Goal: Information Seeking & Learning: Learn about a topic

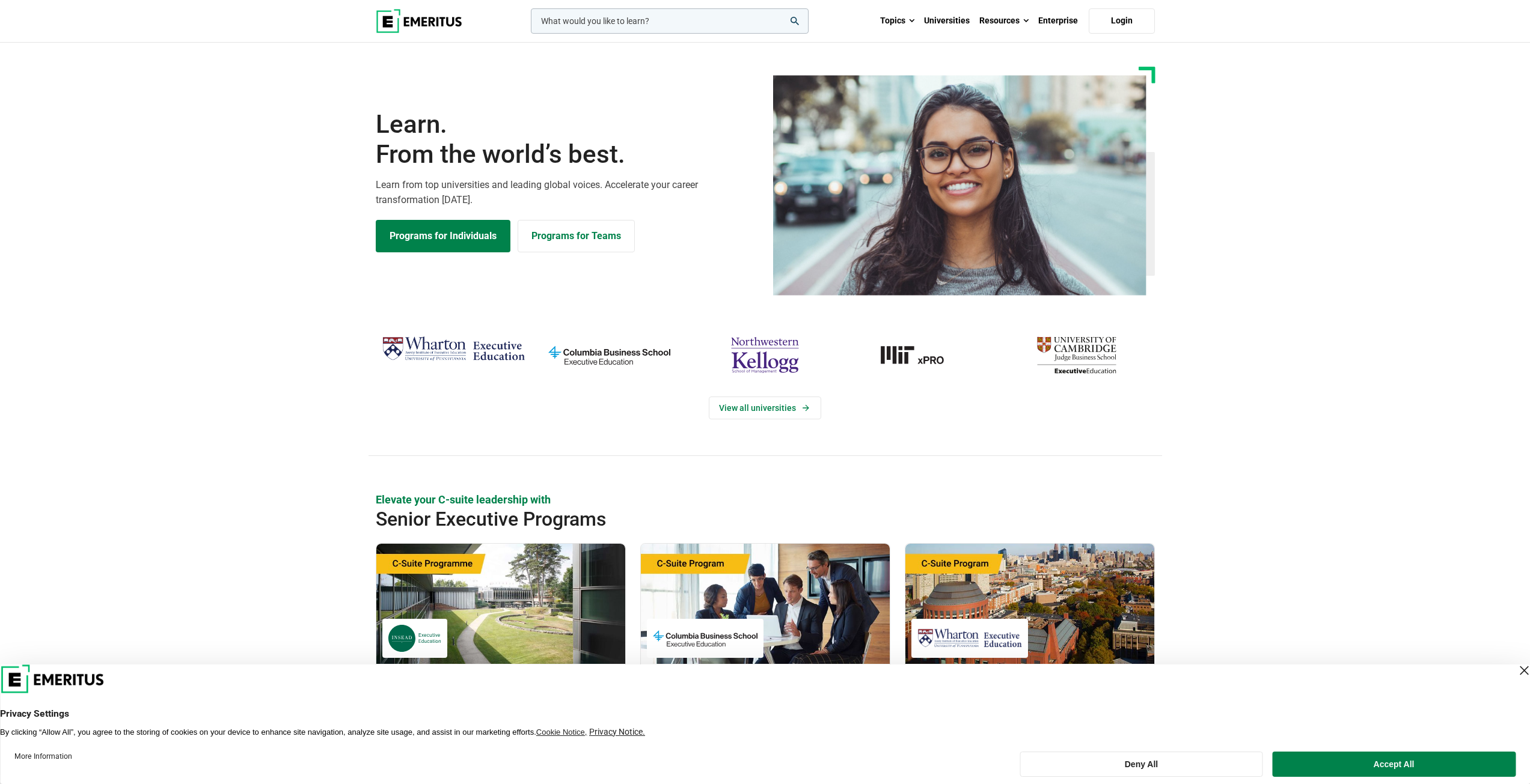
click at [929, 359] on img "MIT-xPRO" at bounding box center [920, 355] width 144 height 47
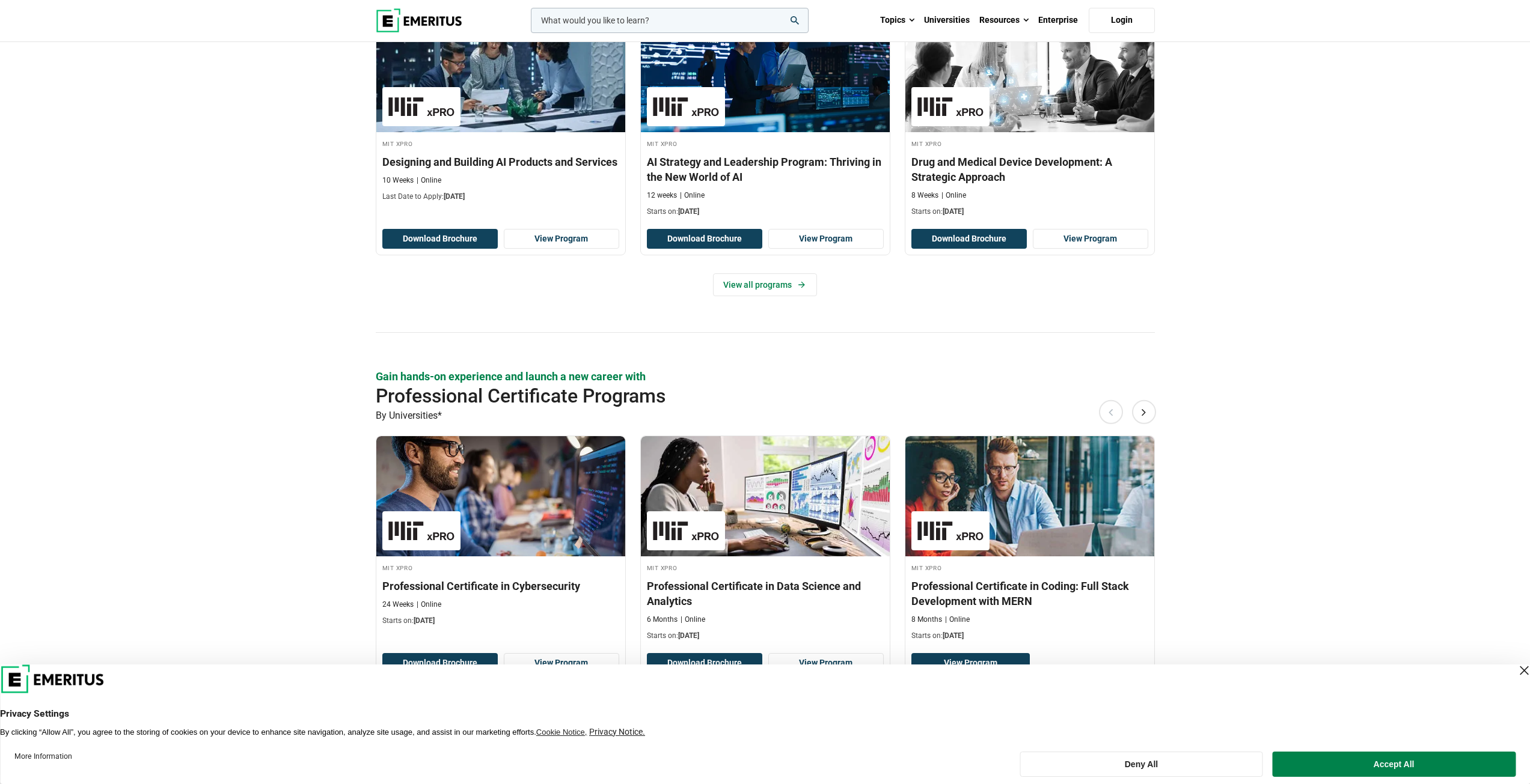
scroll to position [1262, 0]
click at [809, 287] on link "View all programs" at bounding box center [764, 283] width 104 height 23
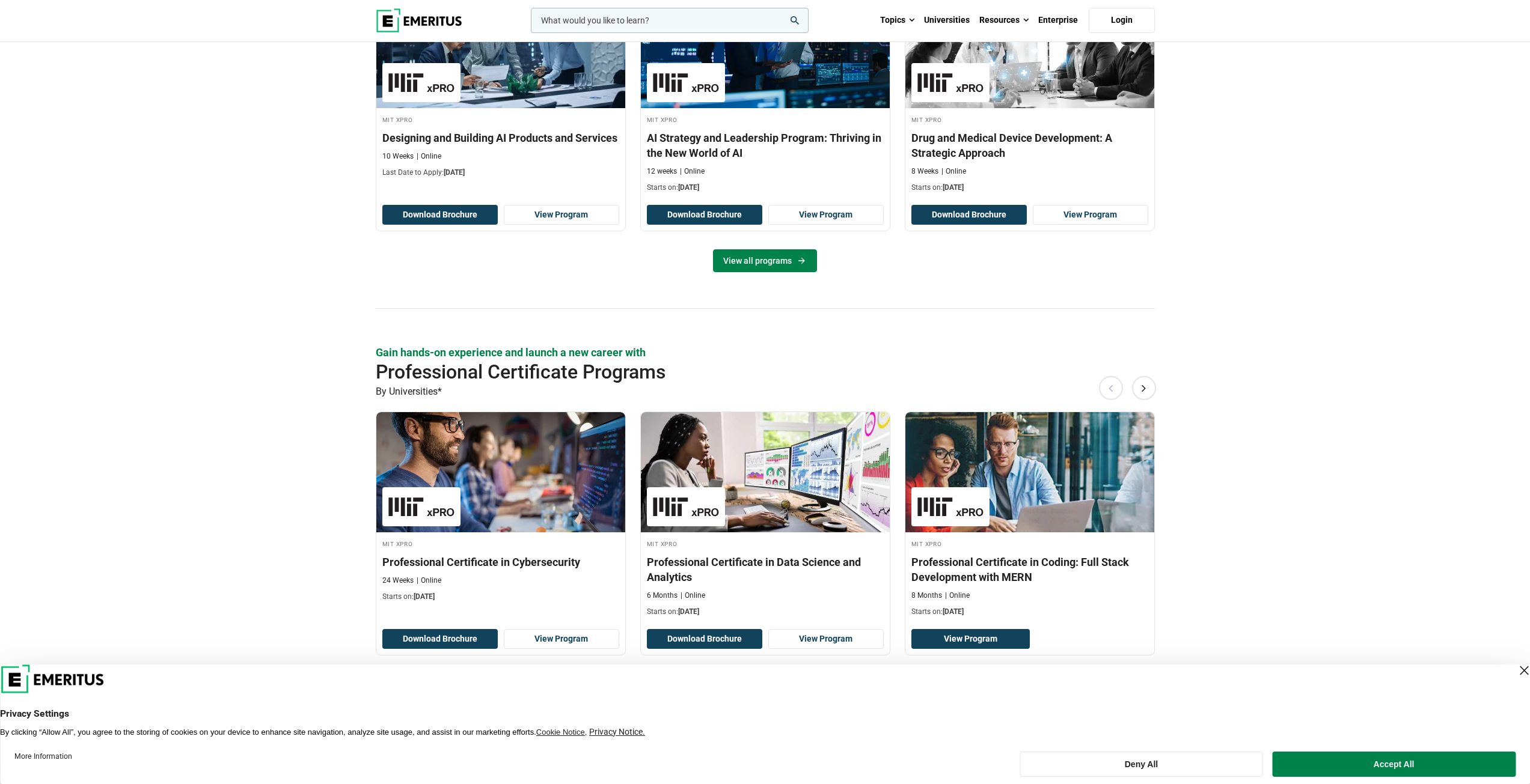
scroll to position [1396, 0]
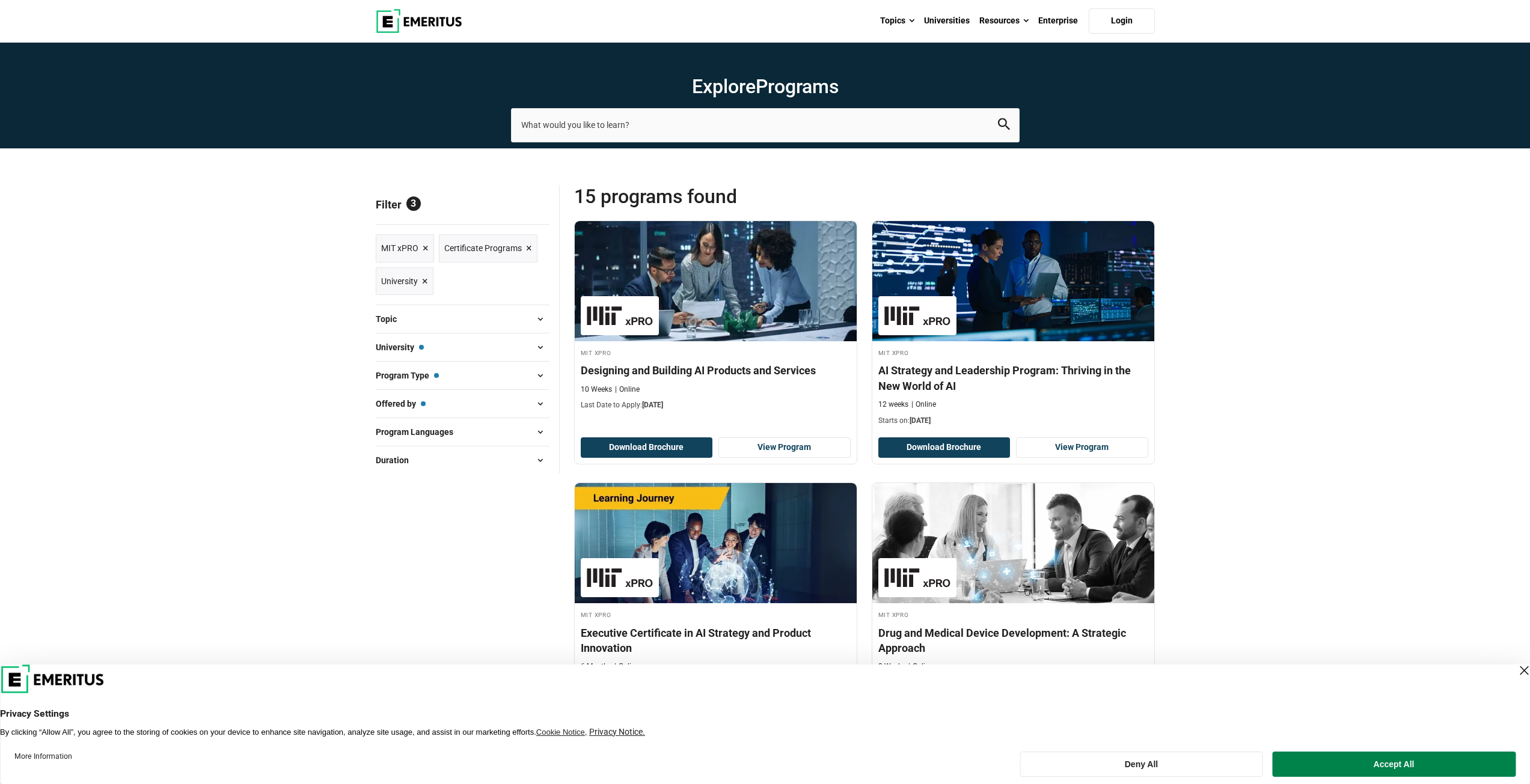
click at [538, 320] on span at bounding box center [540, 320] width 18 height 18
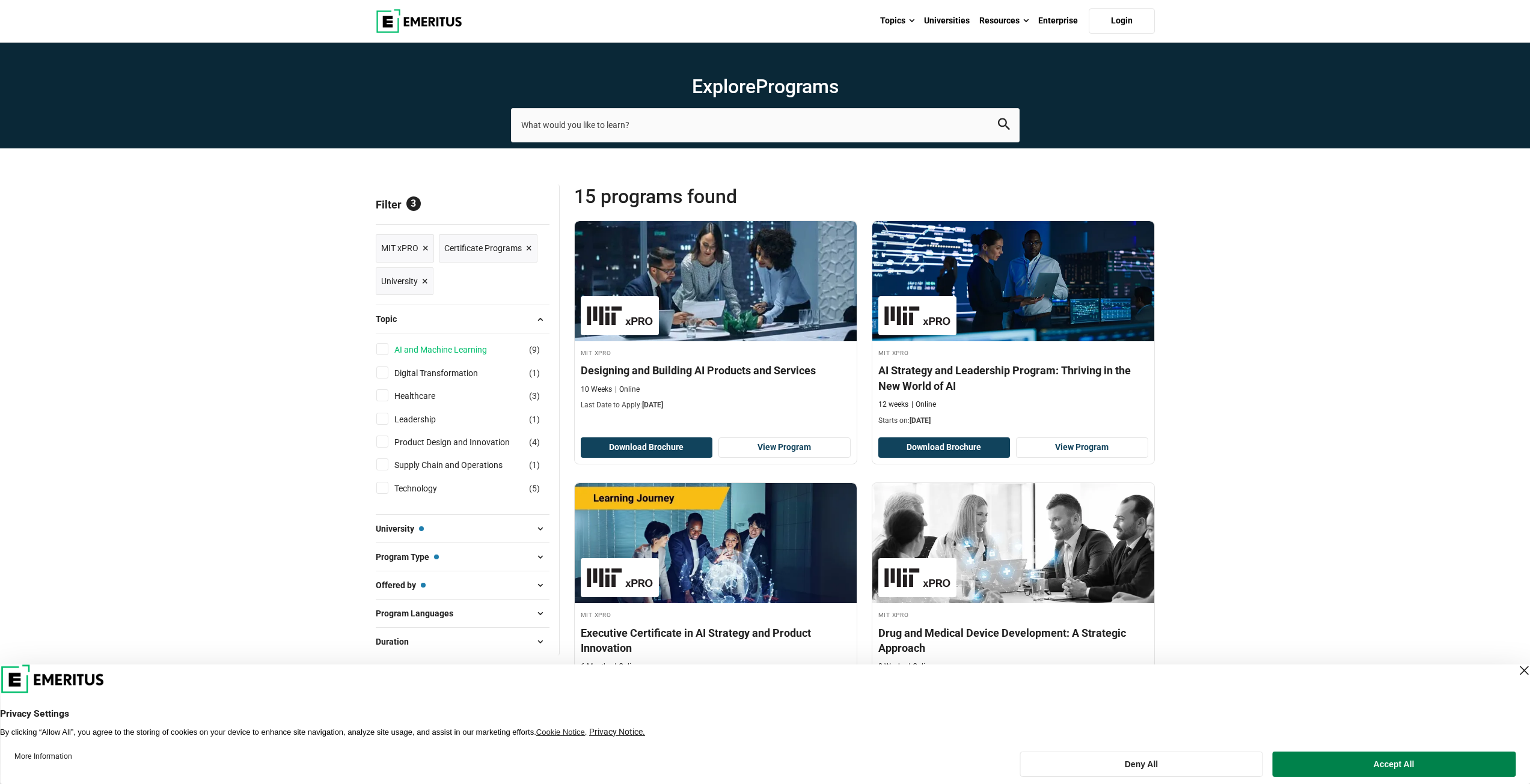
click at [416, 345] on link "AI and Machine Learning" at bounding box center [453, 349] width 117 height 14
checkbox input "true"
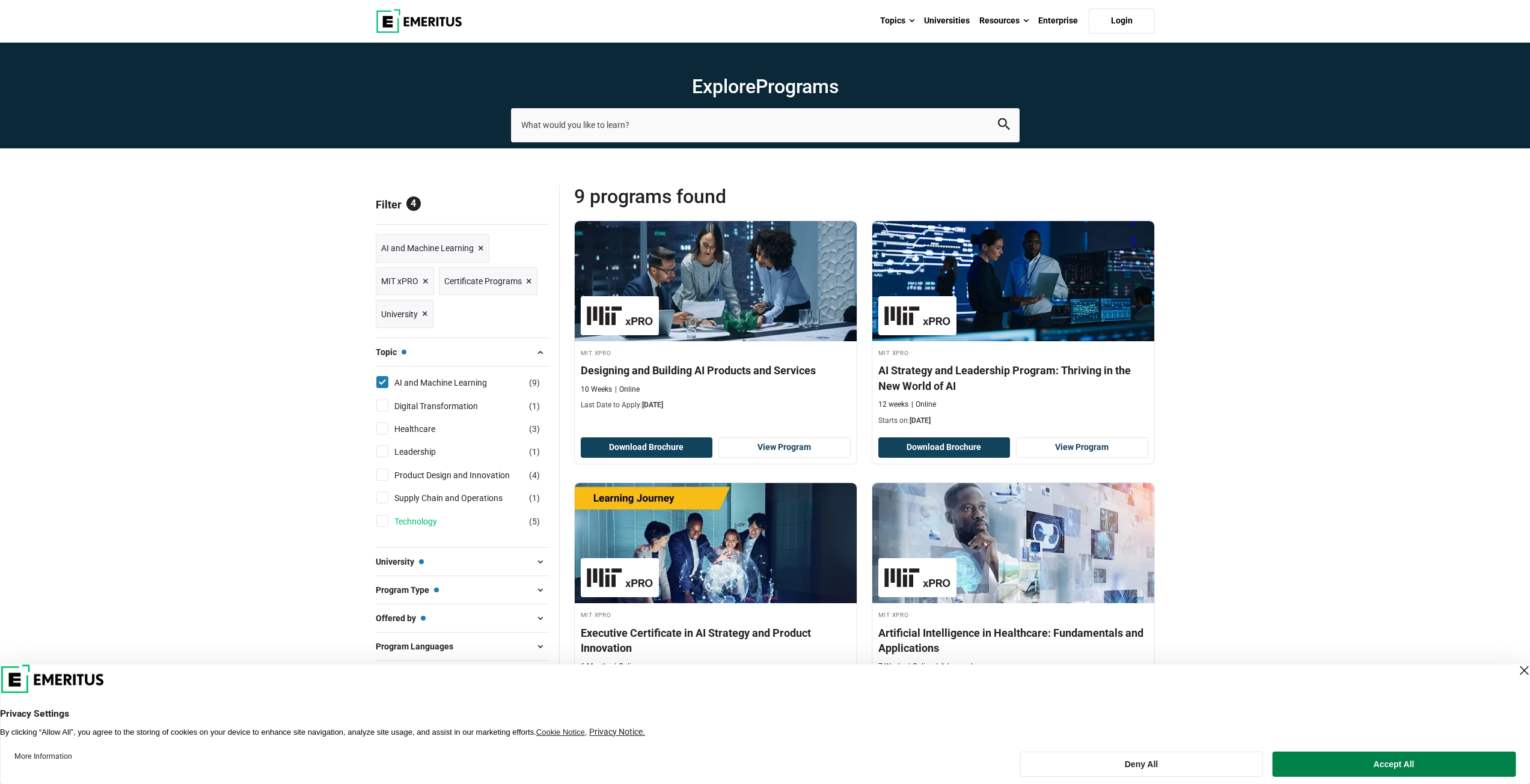
click at [427, 519] on link "Technology" at bounding box center [428, 521] width 67 height 14
checkbox input "true"
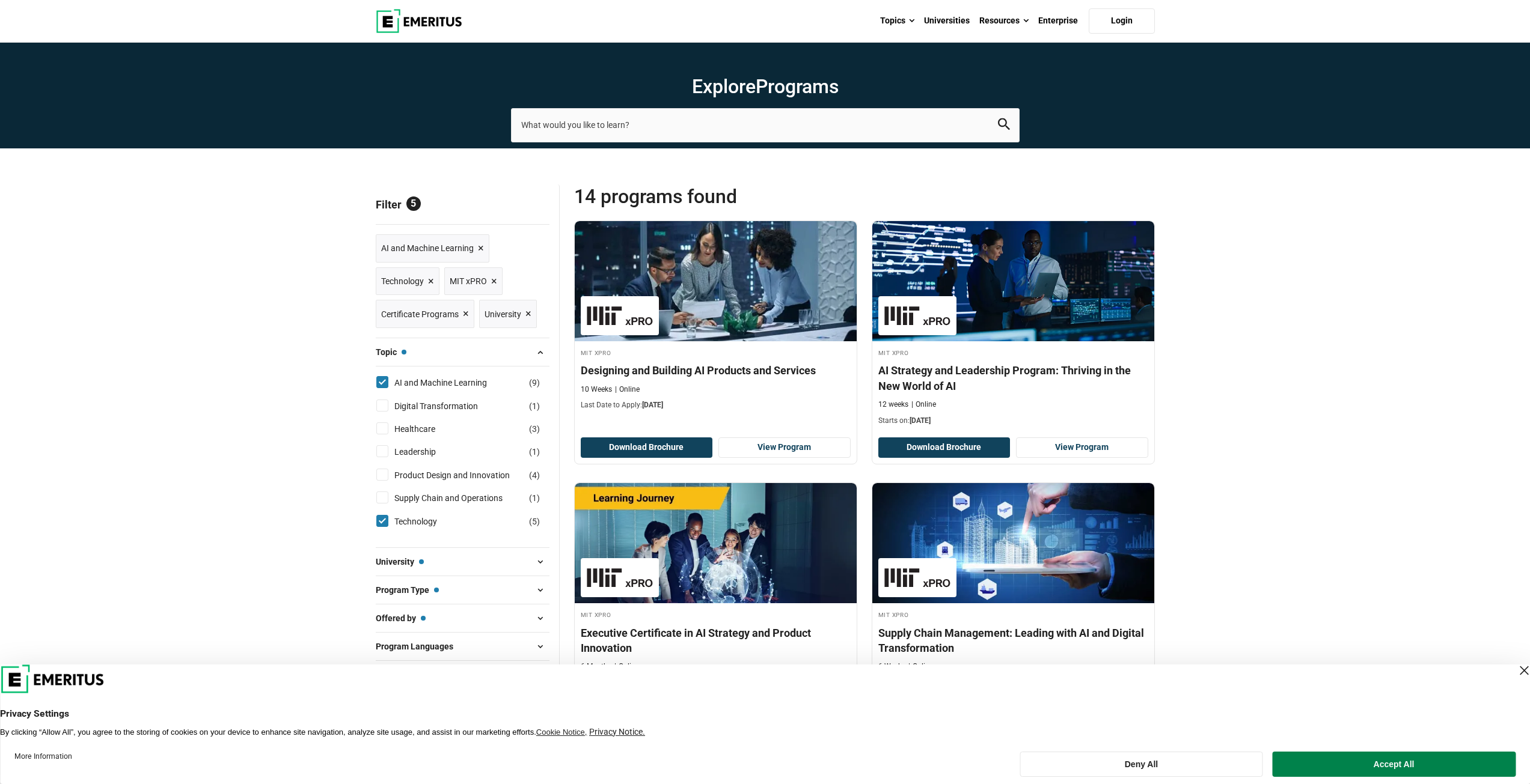
click at [386, 476] on input "Product Design and Innovation ( 4 )" at bounding box center [382, 474] width 12 height 12
checkbox input "true"
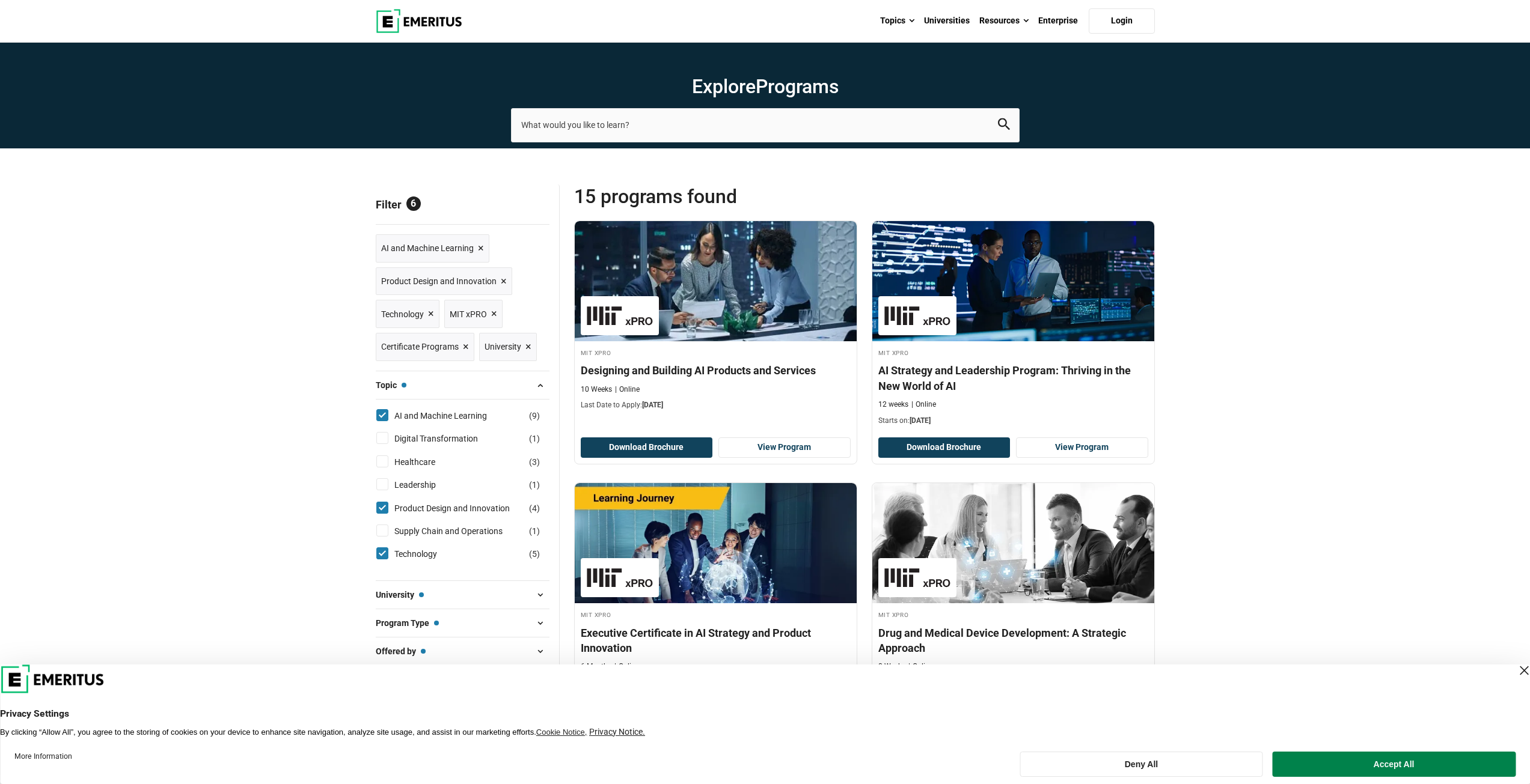
click at [1516, 672] on div "Close Layer" at bounding box center [1524, 671] width 17 height 17
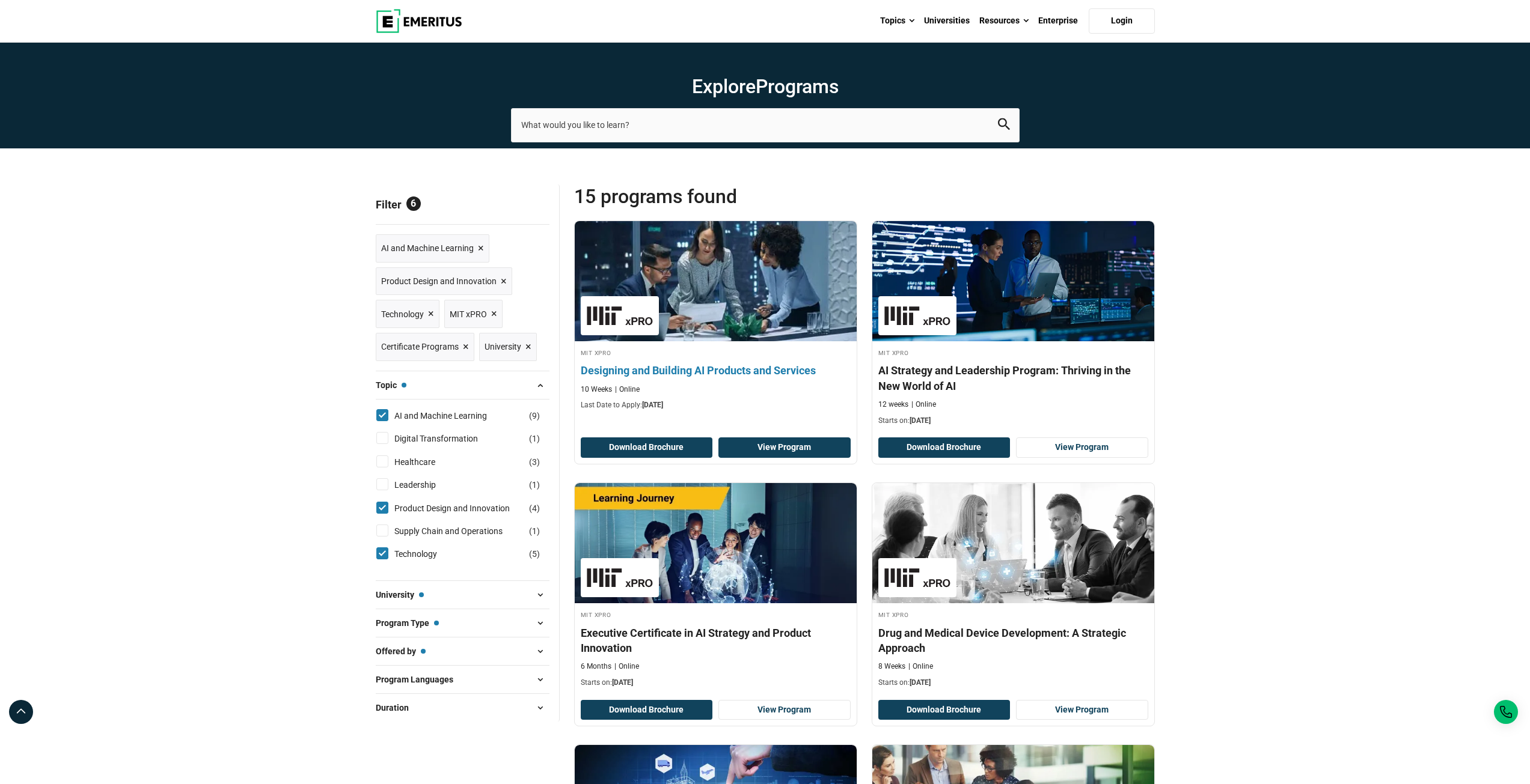
click at [808, 447] on link "View Program" at bounding box center [784, 447] width 132 height 21
click at [647, 363] on h4 "Designing and Building AI Products and Services" at bounding box center [715, 370] width 270 height 15
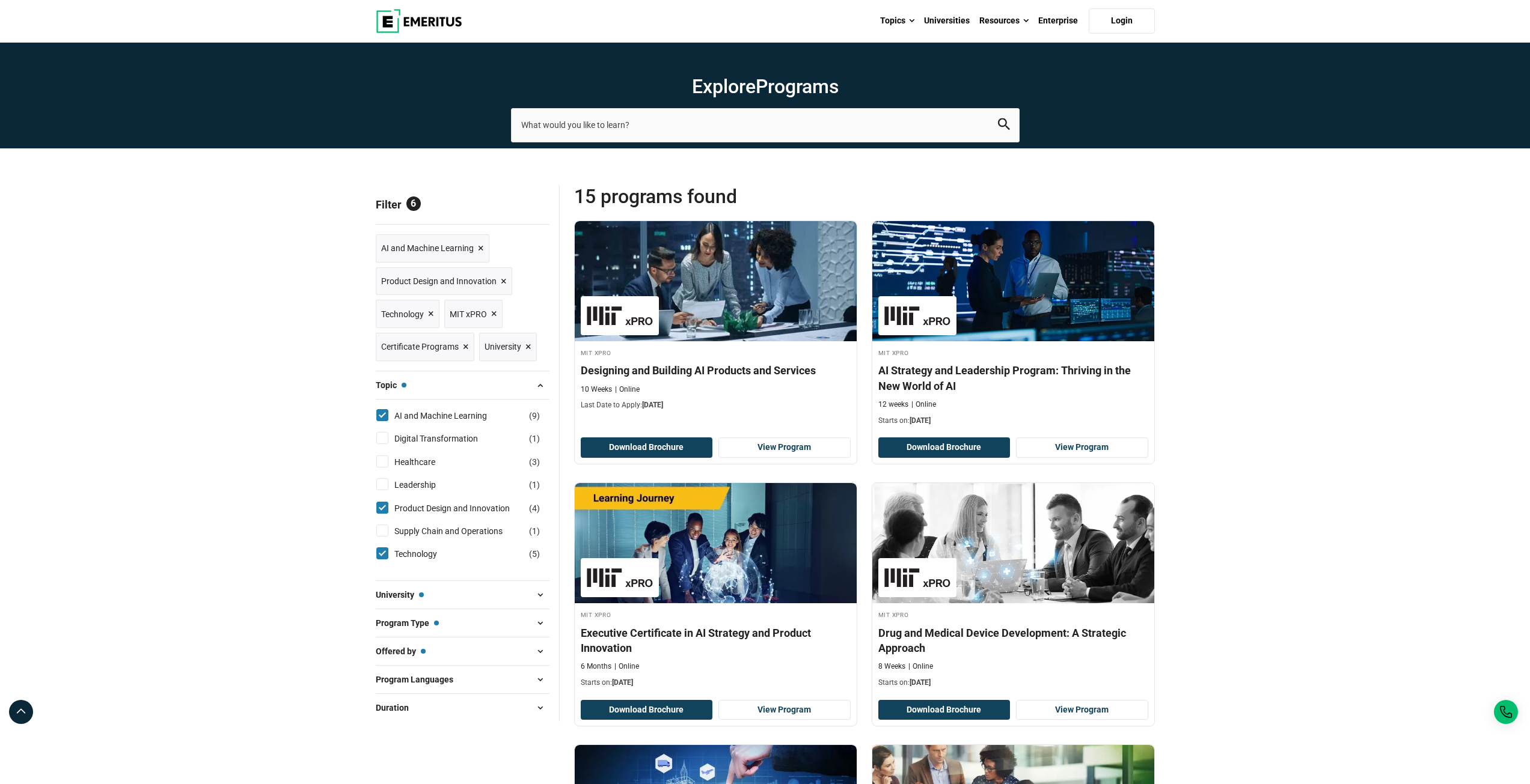
click at [397, 19] on img at bounding box center [419, 21] width 87 height 24
